Goal: Task Accomplishment & Management: Complete application form

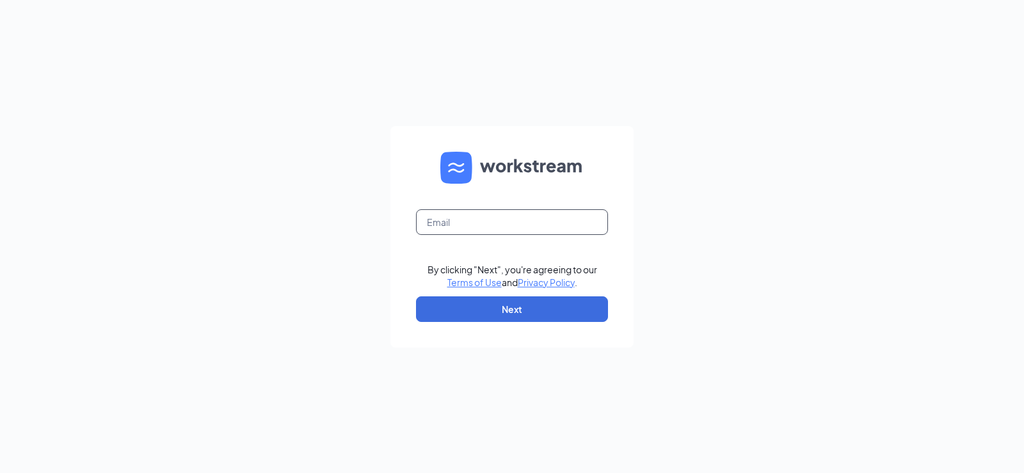
click at [461, 220] on input "text" at bounding box center [512, 222] width 192 height 26
type input "arbys1998@arbys.biz"
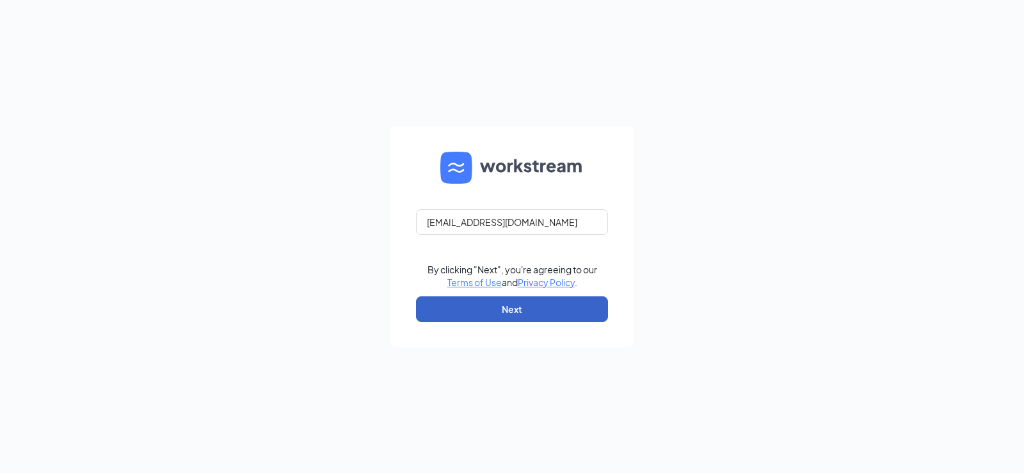
click at [499, 308] on button "Next" at bounding box center [512, 309] width 192 height 26
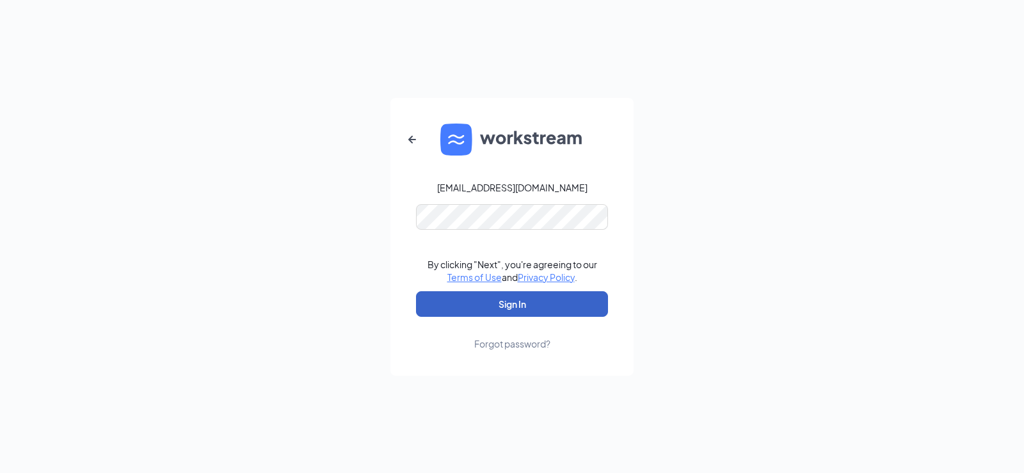
click at [509, 301] on button "Sign In" at bounding box center [512, 304] width 192 height 26
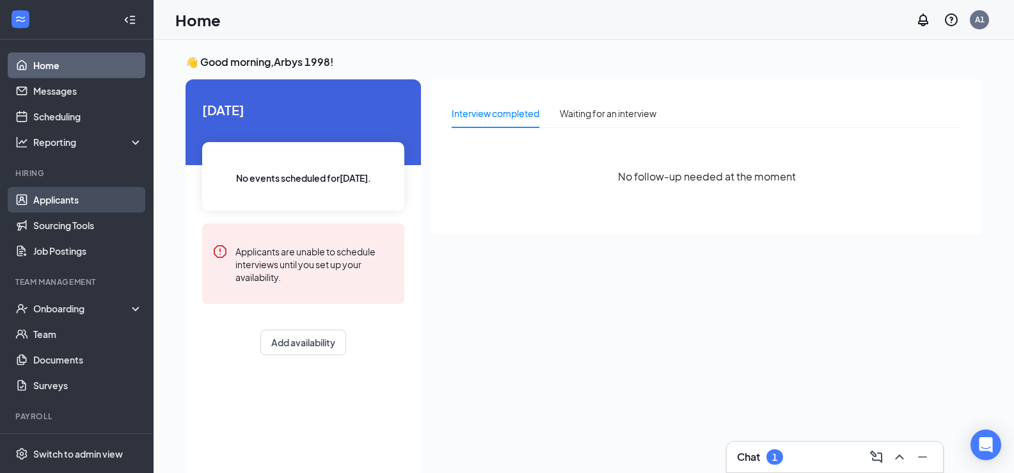
click at [82, 197] on link "Applicants" at bounding box center [87, 200] width 109 height 26
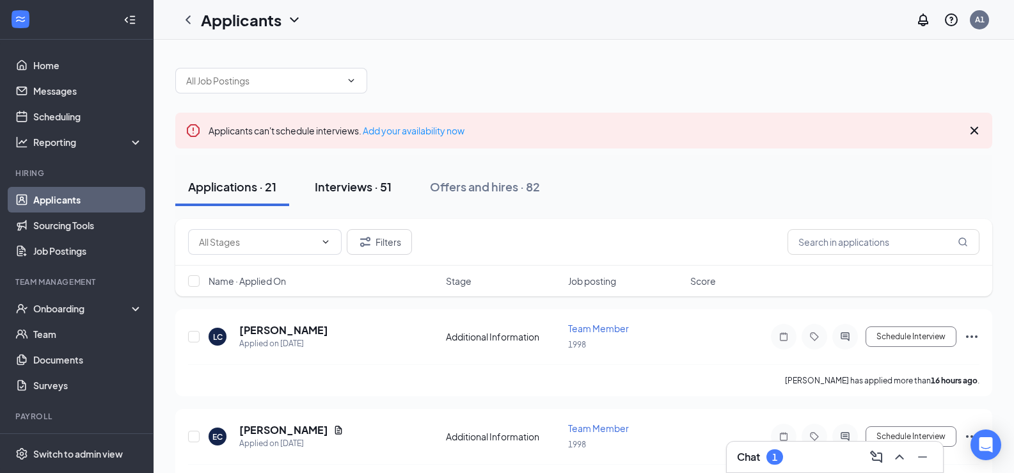
click at [345, 195] on button "Interviews · 51" at bounding box center [353, 187] width 102 height 38
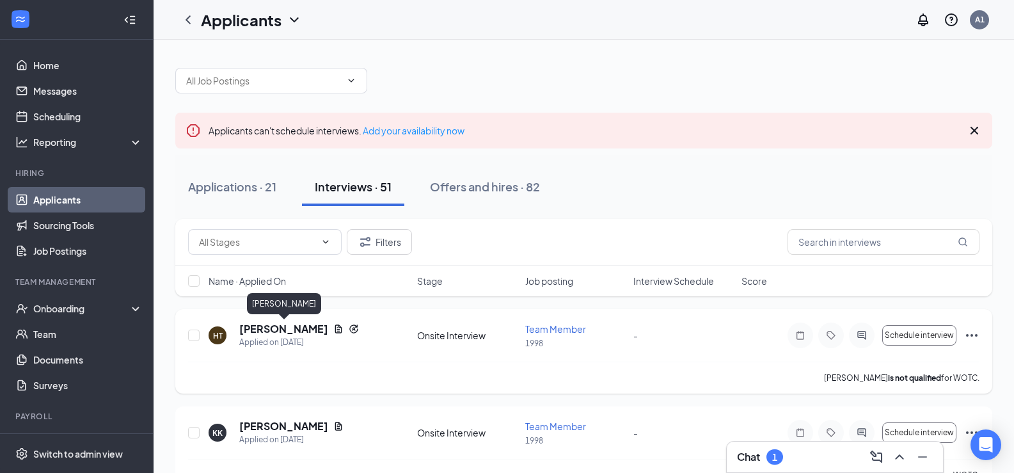
click at [303, 331] on h5 "[PERSON_NAME]" at bounding box center [283, 329] width 89 height 14
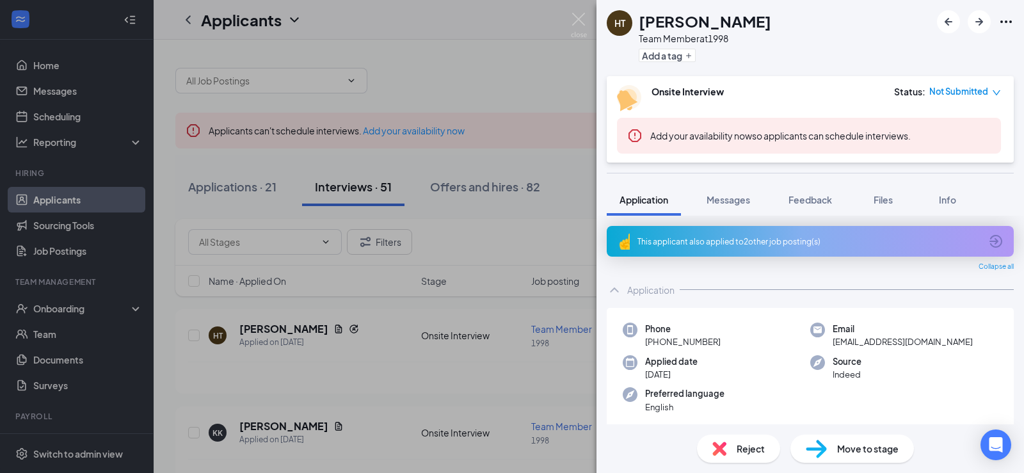
click at [849, 454] on span "Move to stage" at bounding box center [867, 449] width 61 height 14
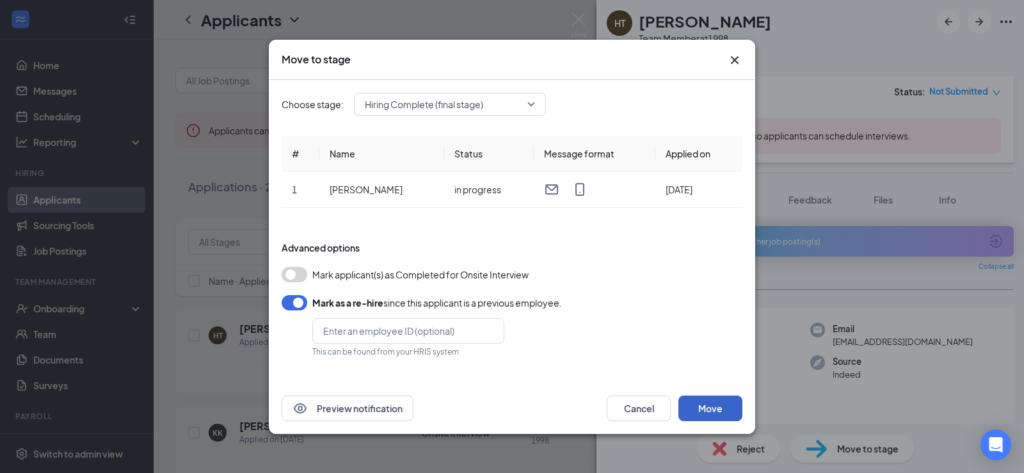
click at [703, 401] on button "Move" at bounding box center [710, 409] width 64 height 26
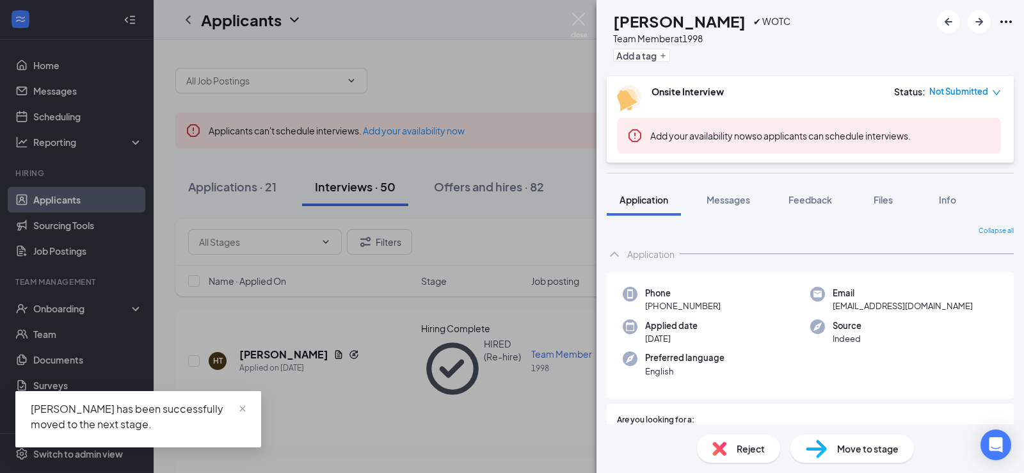
click at [64, 310] on div "KK [PERSON_NAME] ✔ WOTC Team Member at 1998 Add a tag Onsite Interview Status :…" at bounding box center [512, 236] width 1024 height 473
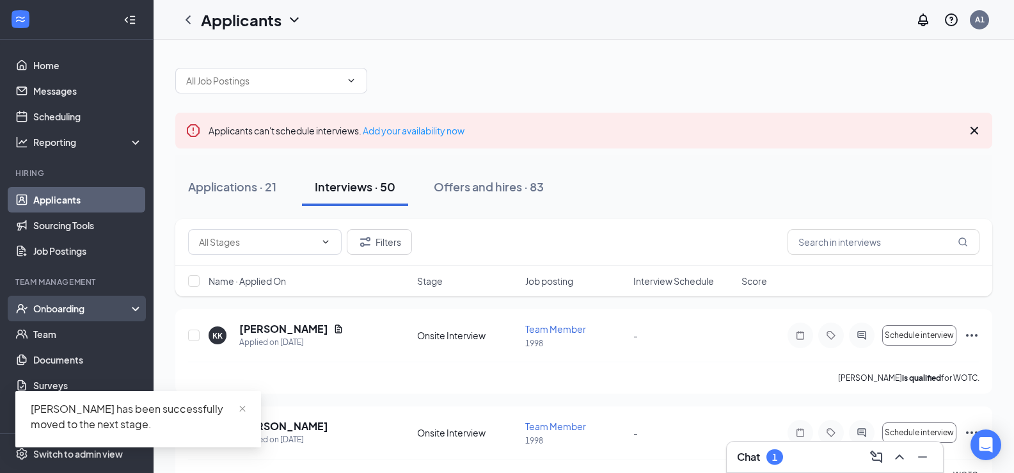
click at [72, 308] on div "Onboarding" at bounding box center [82, 308] width 99 height 13
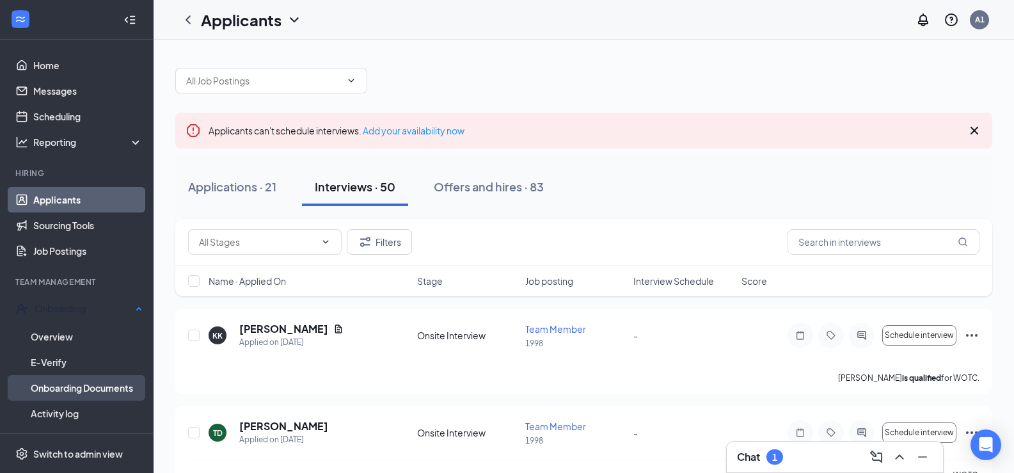
click at [101, 387] on link "Onboarding Documents" at bounding box center [87, 388] width 112 height 26
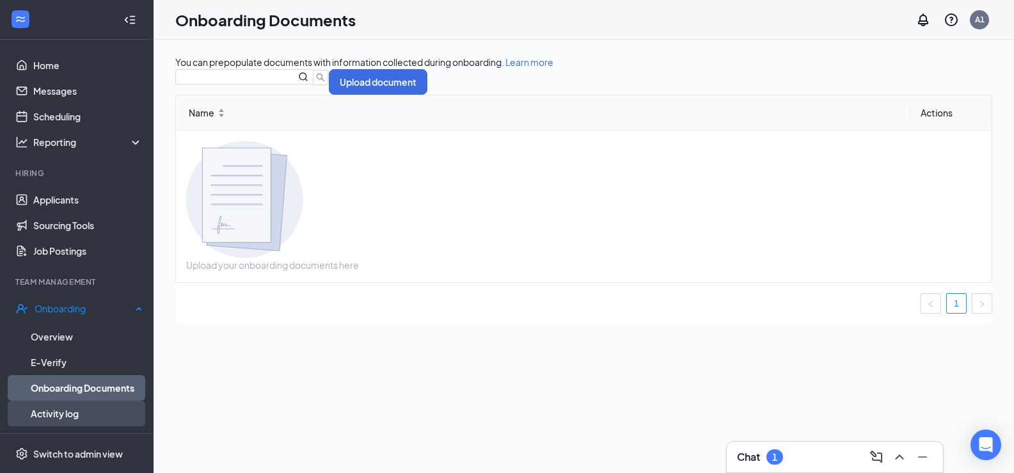
click at [56, 404] on link "Activity log" at bounding box center [87, 414] width 112 height 26
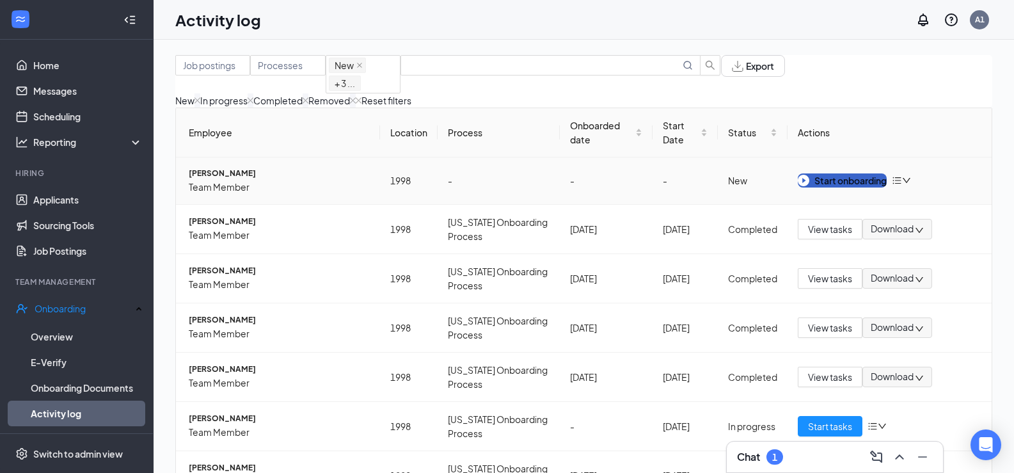
click at [817, 188] on div "Start onboarding" at bounding box center [842, 180] width 89 height 14
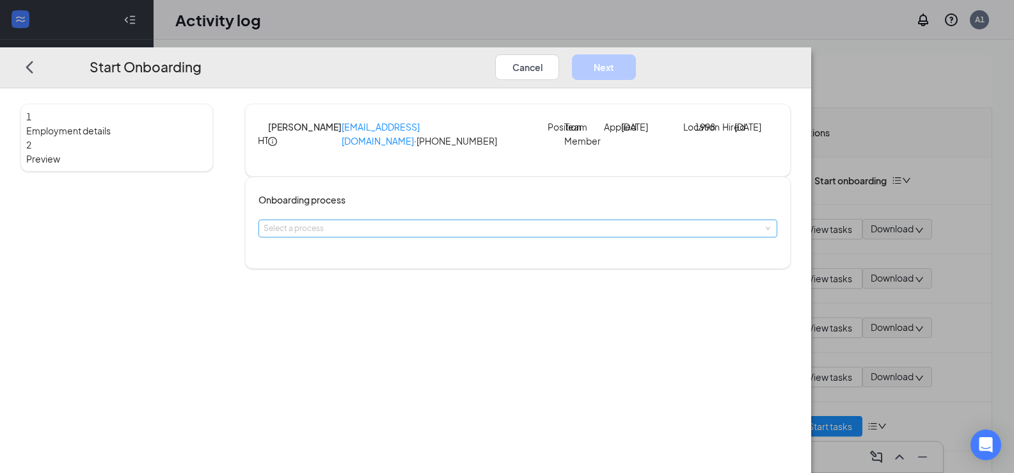
click at [521, 235] on div "Select a process" at bounding box center [515, 228] width 503 height 13
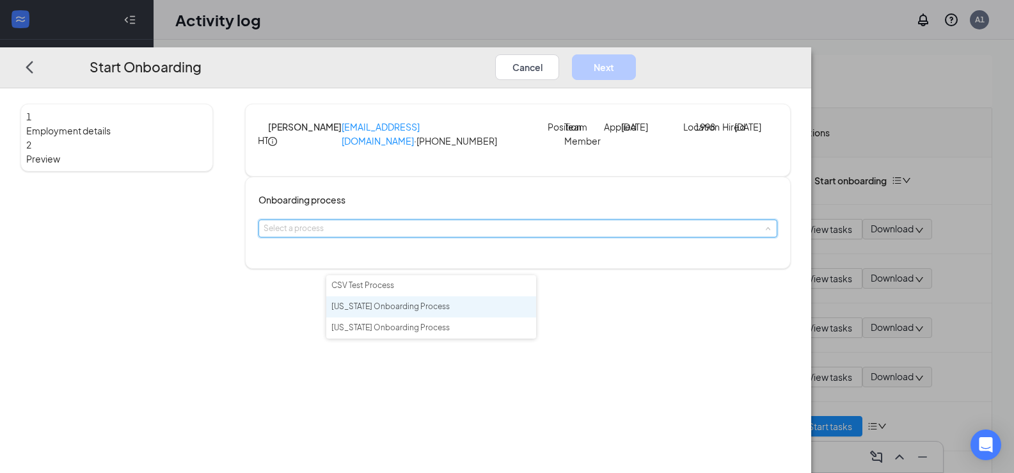
click at [414, 310] on span "[US_STATE] Onboarding Process" at bounding box center [391, 306] width 118 height 10
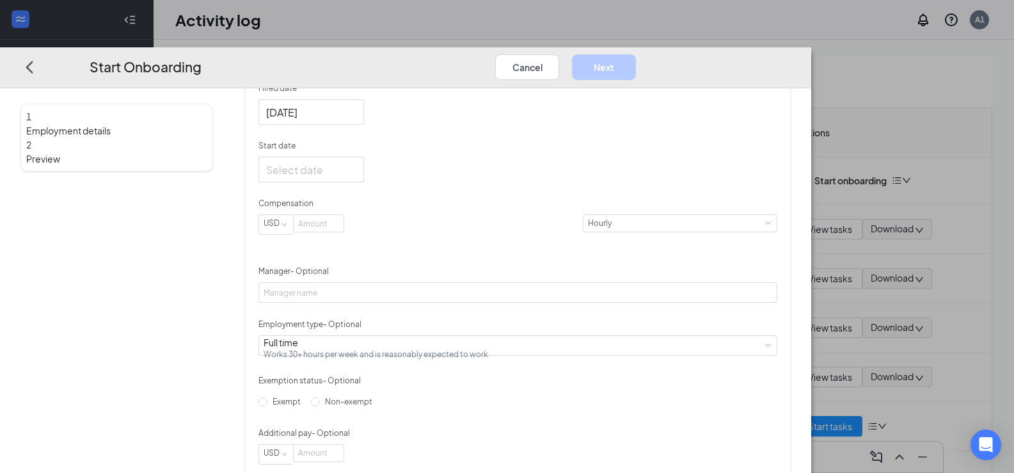
scroll to position [256, 0]
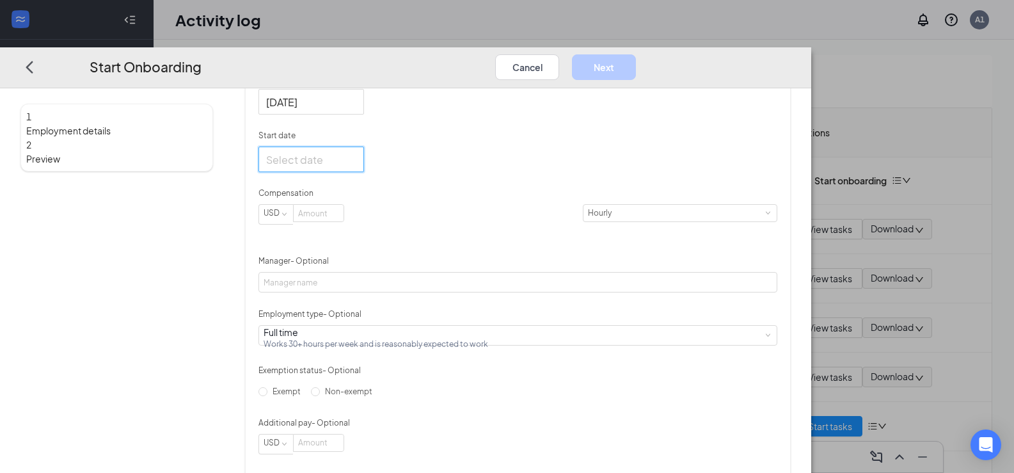
click at [354, 168] on input "Start date" at bounding box center [310, 160] width 88 height 16
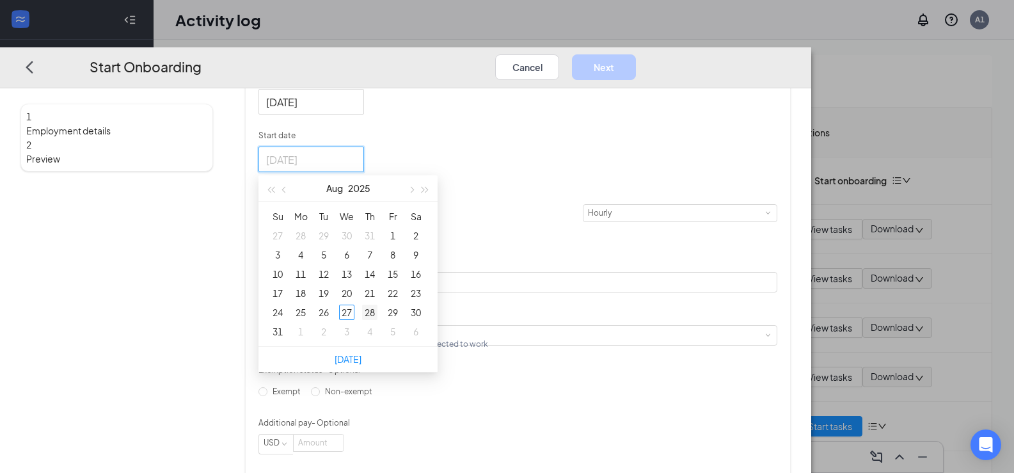
type input "[DATE]"
click at [378, 320] on div "28" at bounding box center [369, 312] width 15 height 15
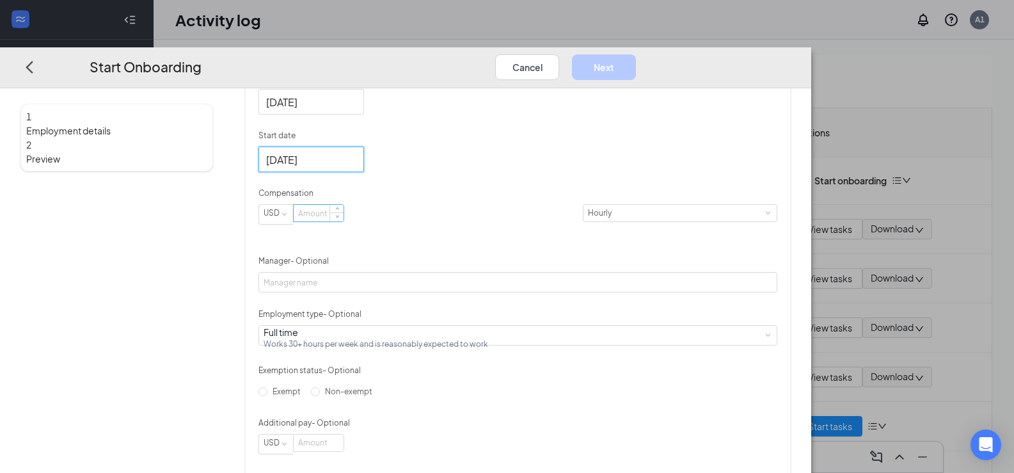
click at [344, 221] on input at bounding box center [319, 213] width 50 height 17
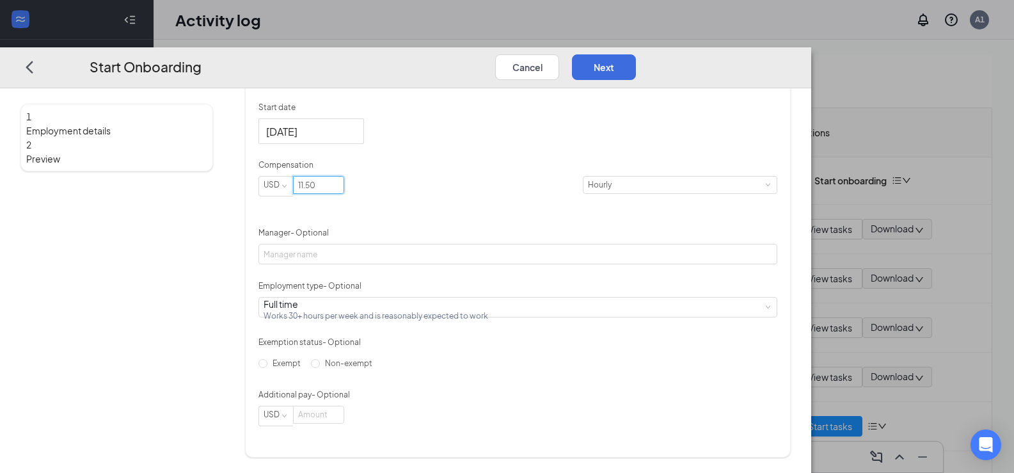
scroll to position [320, 0]
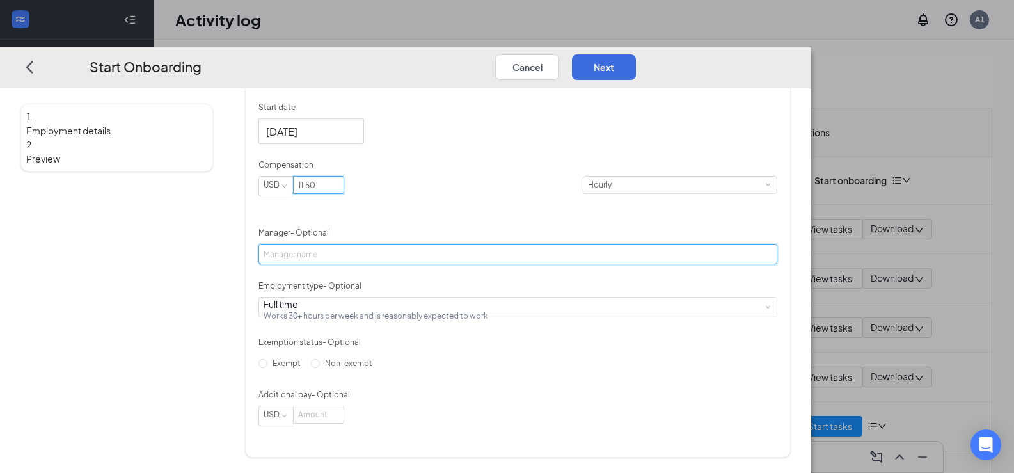
type input "11.5"
click at [404, 264] on input "Manager - Optional" at bounding box center [518, 254] width 519 height 20
type input "[PERSON_NAME]"
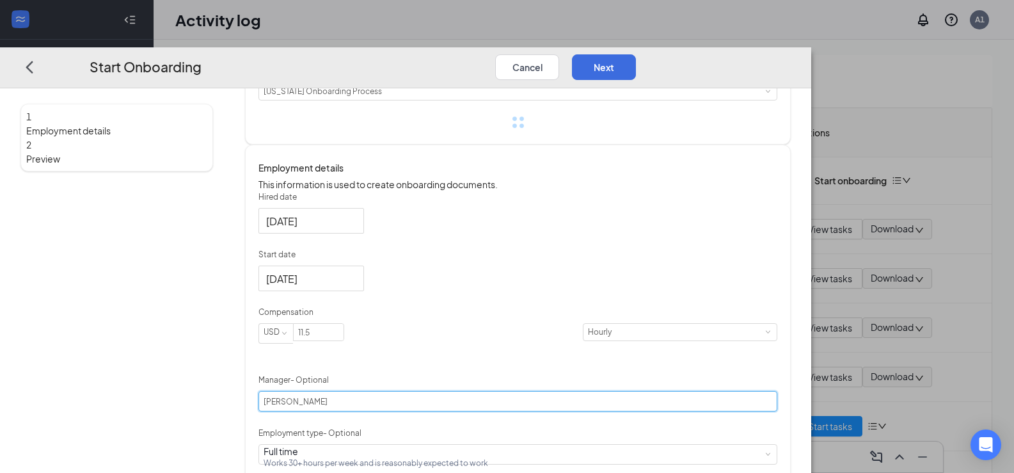
scroll to position [108, 0]
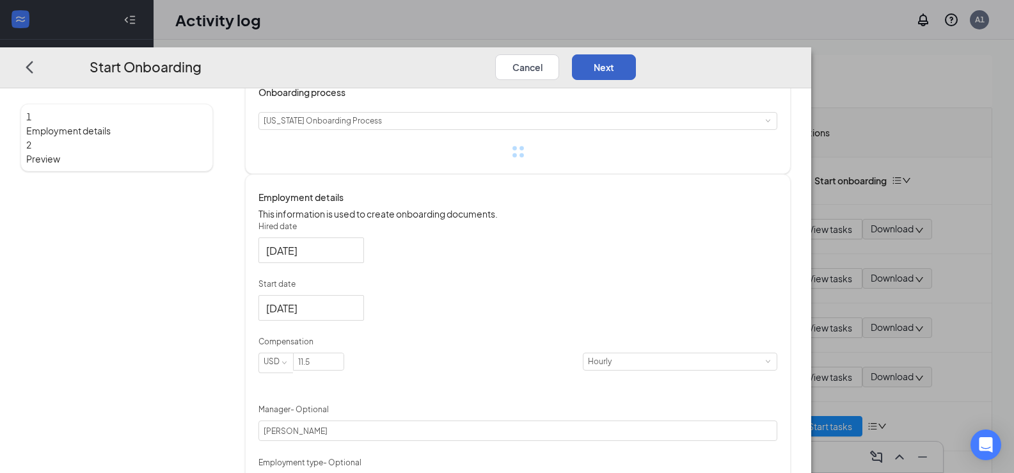
click at [636, 54] on button "Next" at bounding box center [604, 67] width 64 height 26
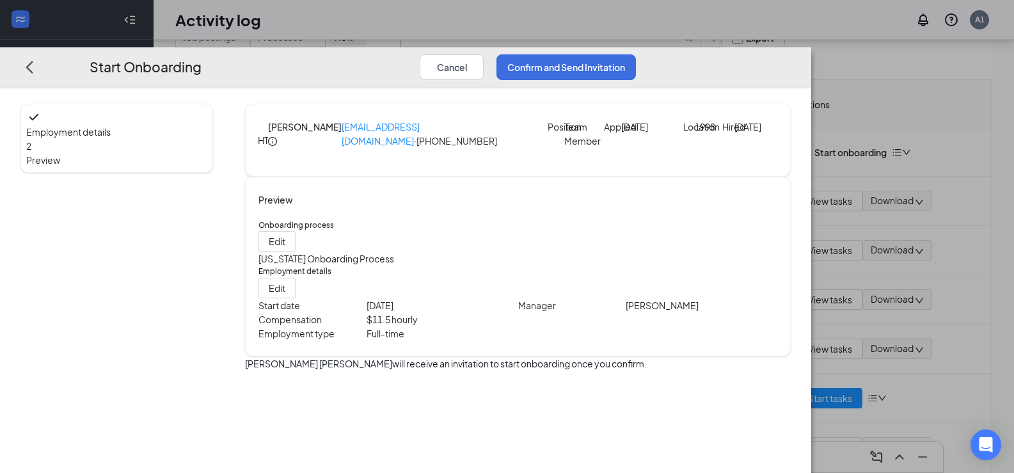
scroll to position [0, 0]
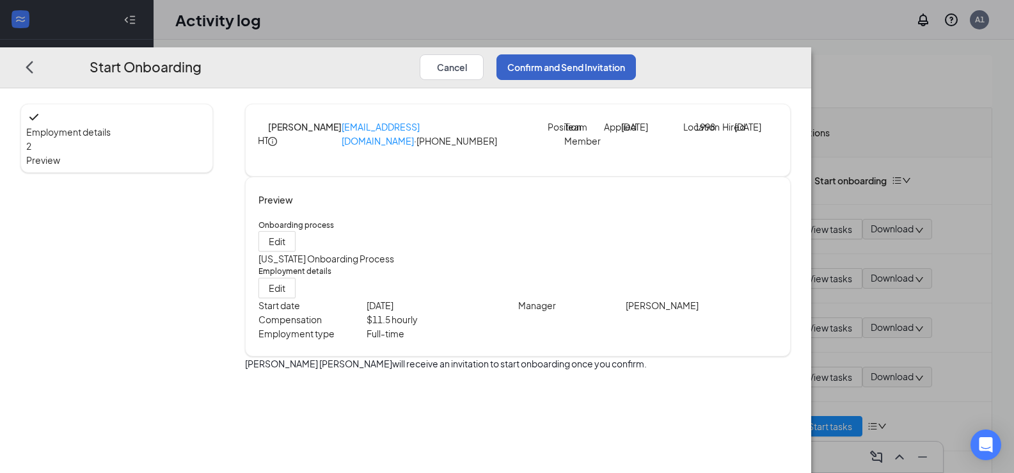
click at [636, 54] on button "Confirm and Send Invitation" at bounding box center [567, 67] width 140 height 26
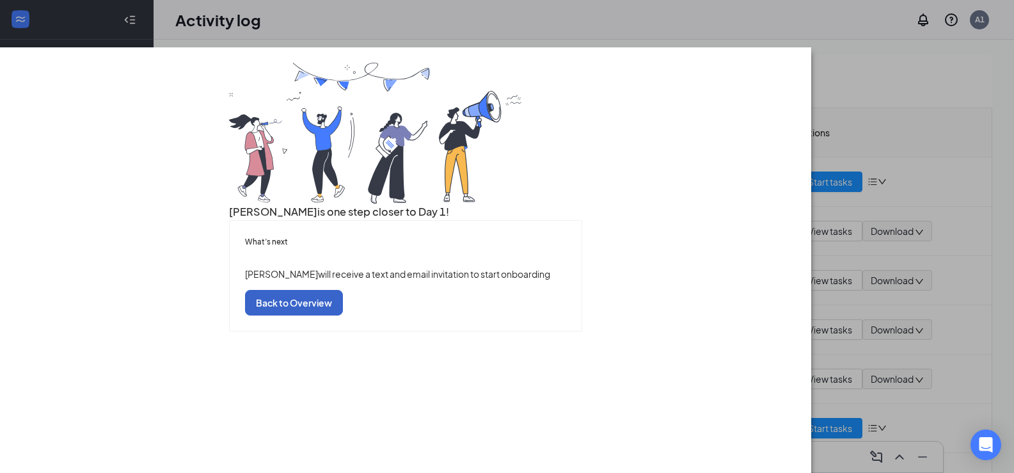
click at [343, 316] on button "Back to Overview" at bounding box center [294, 303] width 98 height 26
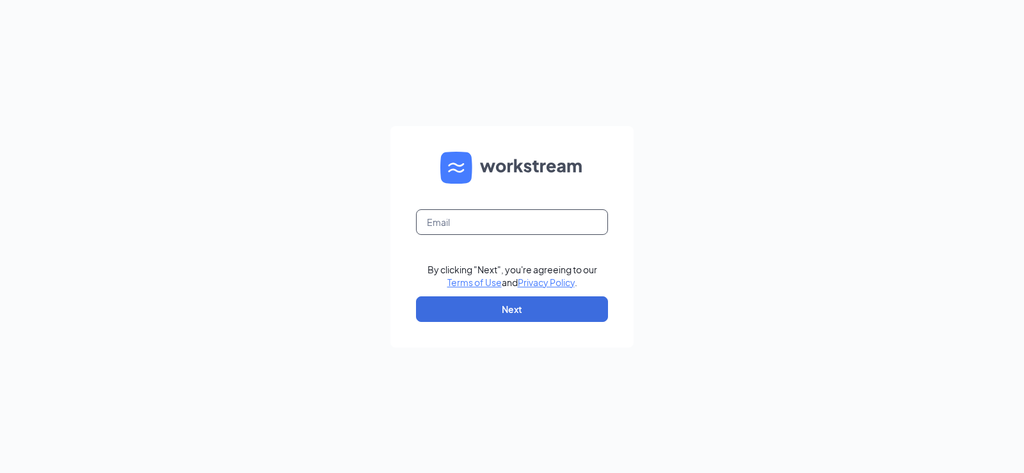
click at [490, 234] on input "text" at bounding box center [512, 222] width 192 height 26
type input "arbys1998@arbys.biz"
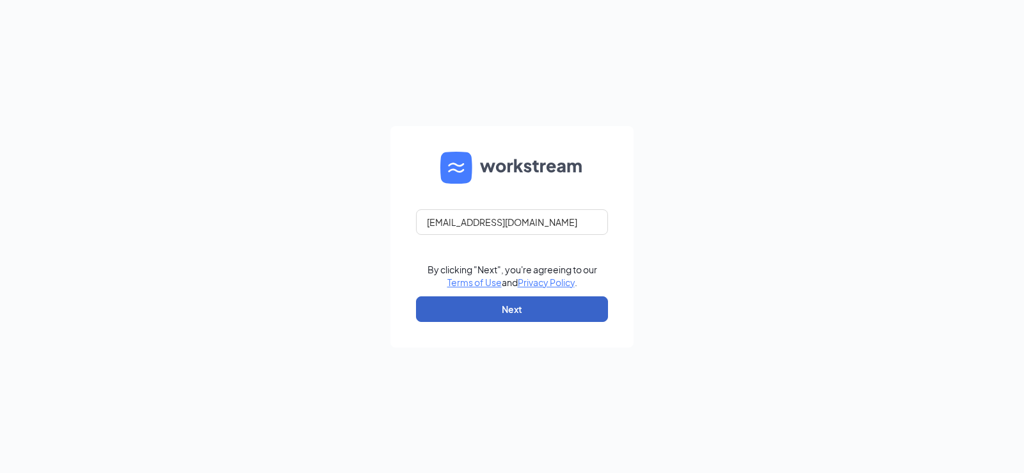
click at [512, 305] on button "Next" at bounding box center [512, 309] width 192 height 26
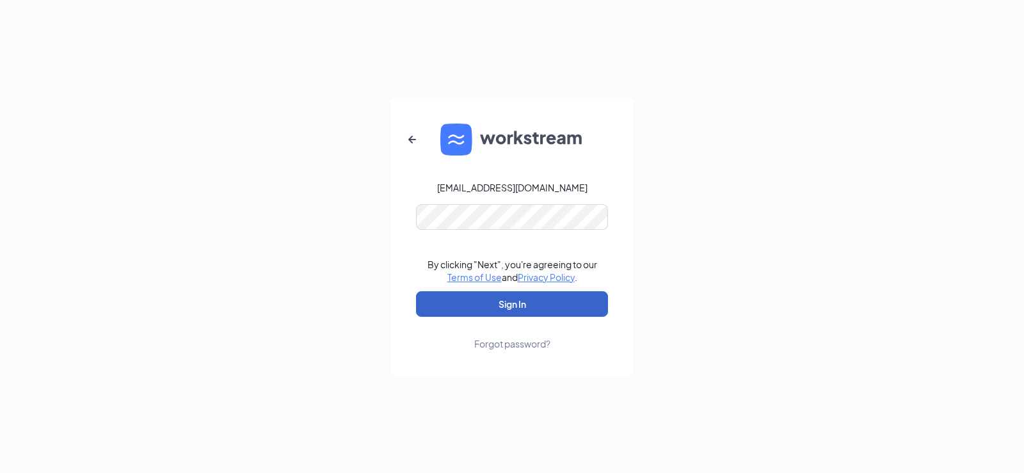
click at [506, 307] on button "Sign In" at bounding box center [512, 304] width 192 height 26
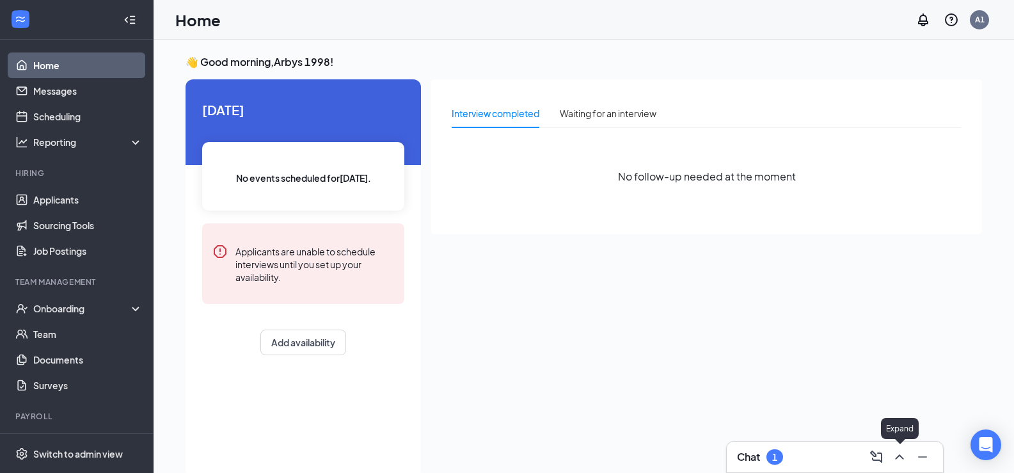
click at [899, 458] on icon "ChevronUp" at bounding box center [899, 456] width 15 height 15
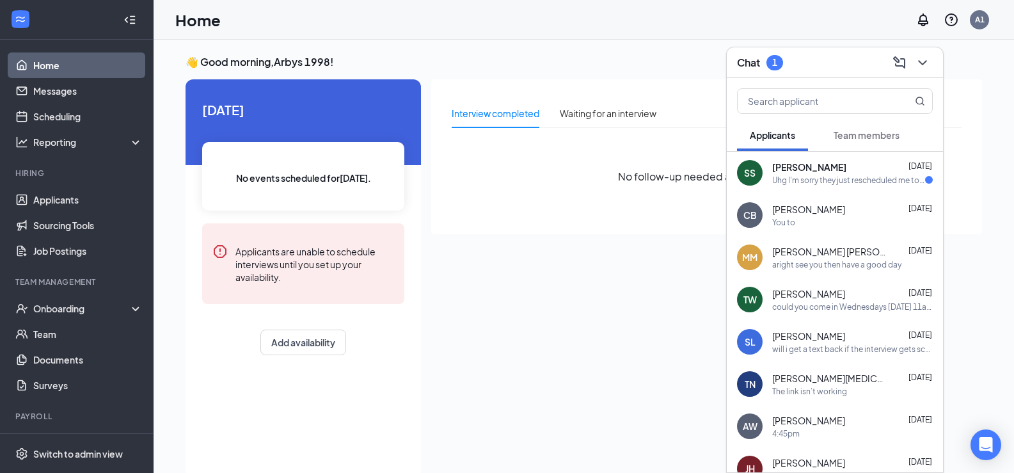
click at [851, 177] on div "Uhg I'm sorry they just rescheduled me to Friday. So 10:15 on Wednesday is fine." at bounding box center [848, 180] width 153 height 11
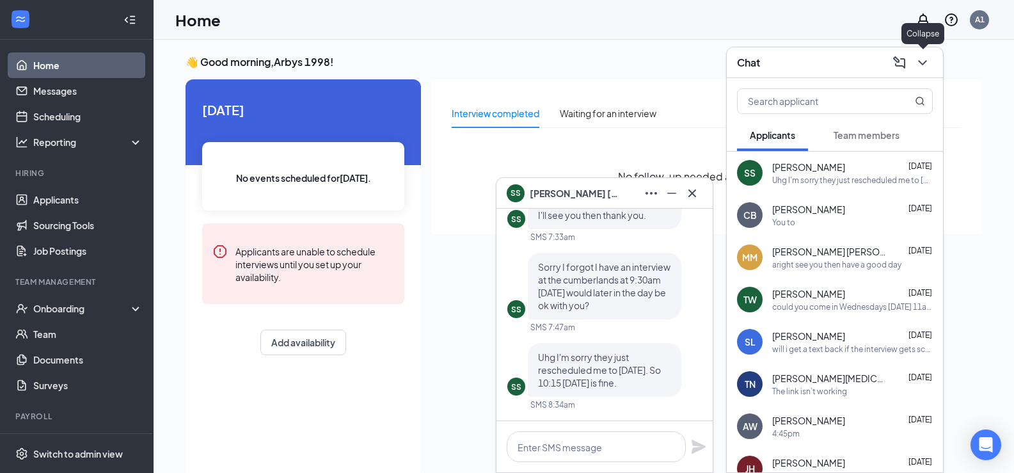
click at [925, 64] on icon "ChevronDown" at bounding box center [922, 62] width 15 height 15
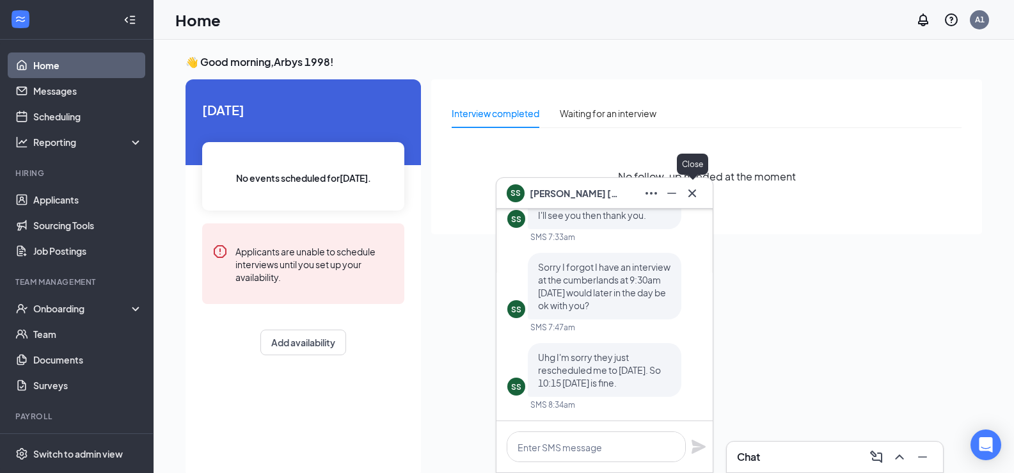
click at [696, 191] on icon "Cross" at bounding box center [692, 193] width 15 height 15
